Goal: Find contact information: Find contact information

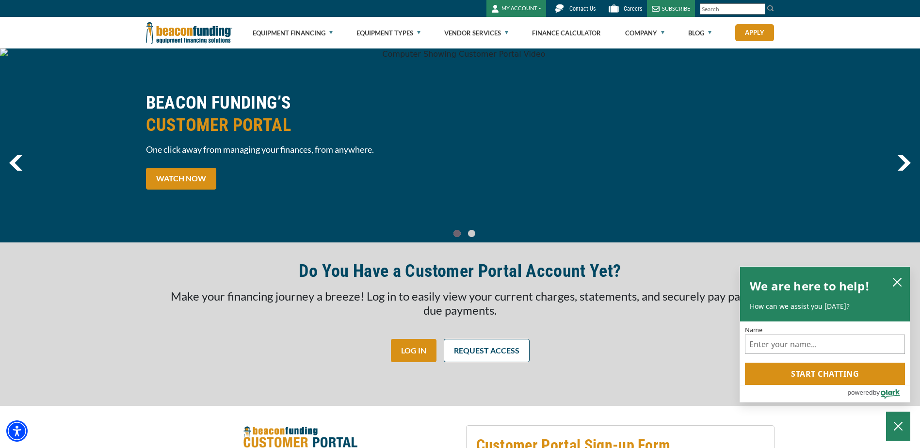
click at [581, 10] on span "Contact Us" at bounding box center [583, 8] width 26 height 7
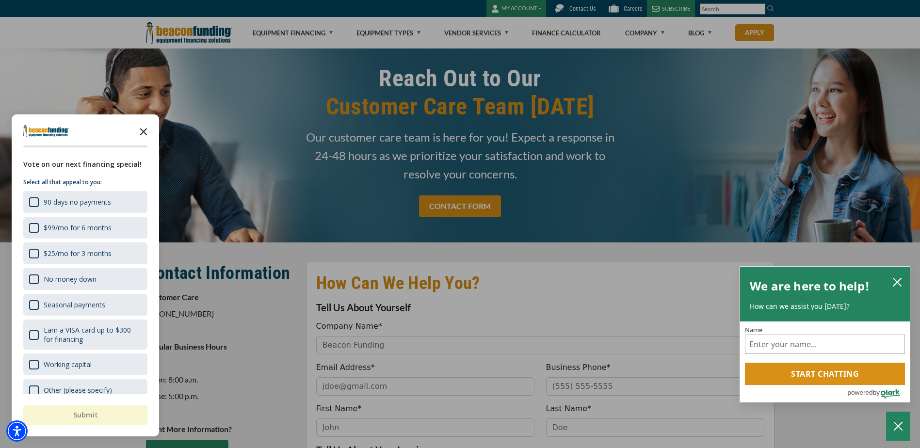
click at [144, 131] on icon "Close the survey" at bounding box center [143, 130] width 19 height 19
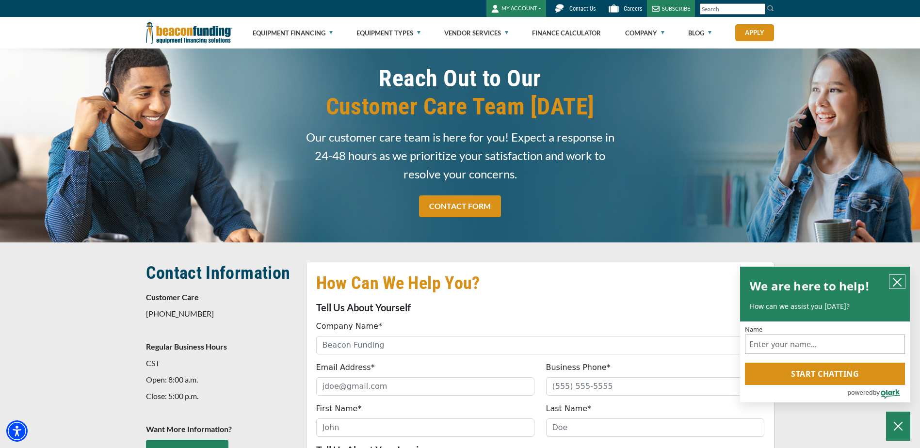
click at [900, 280] on icon "close chatbox" at bounding box center [898, 283] width 10 height 10
